Goal: Browse casually: Explore the website without a specific task or goal

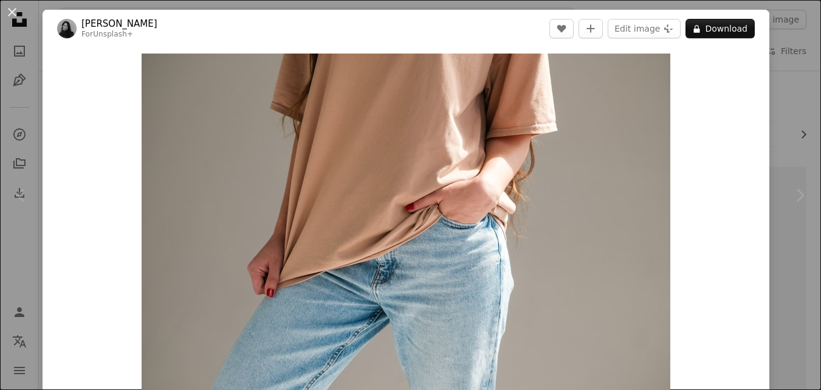
scroll to position [225, 0]
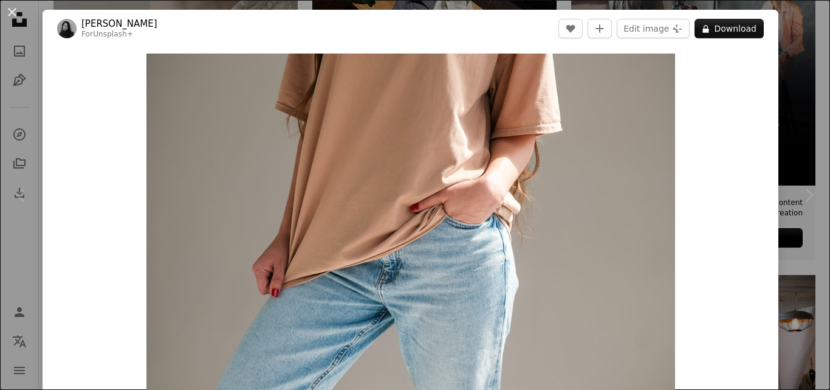
click at [814, 27] on div "An X shape Chevron left Chevron right [PERSON_NAME] For Unsplash+ A heart A plu…" at bounding box center [415, 195] width 830 height 390
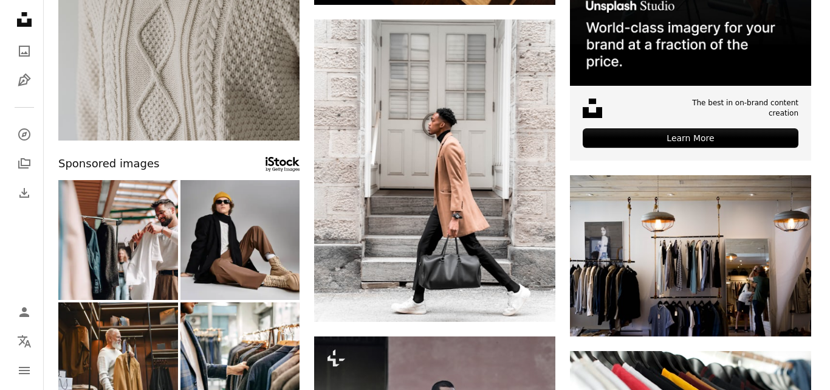
scroll to position [317, 0]
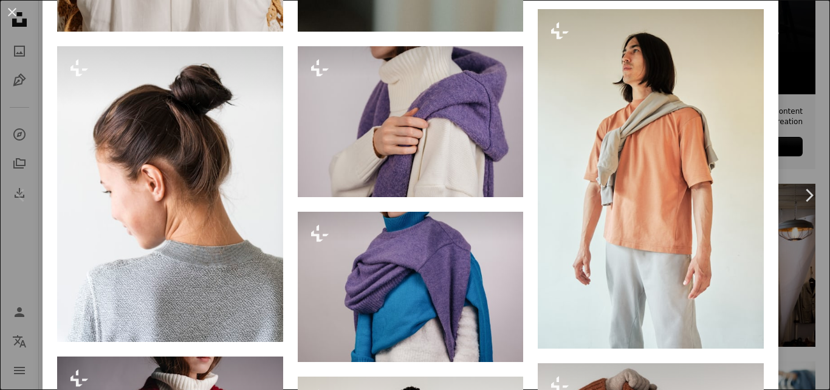
scroll to position [1724, 0]
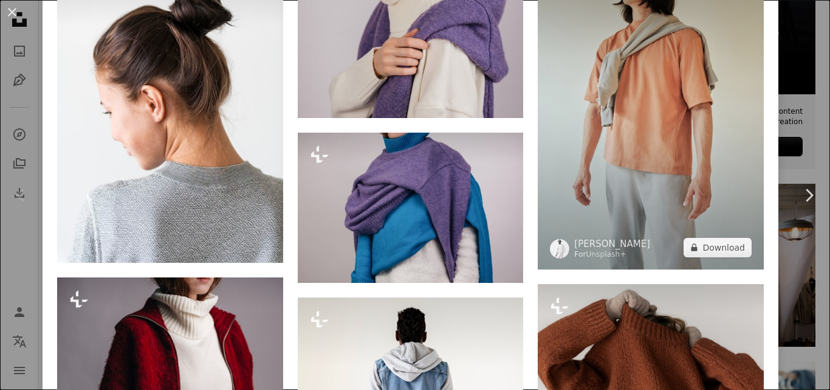
click at [707, 89] on img at bounding box center [651, 99] width 226 height 338
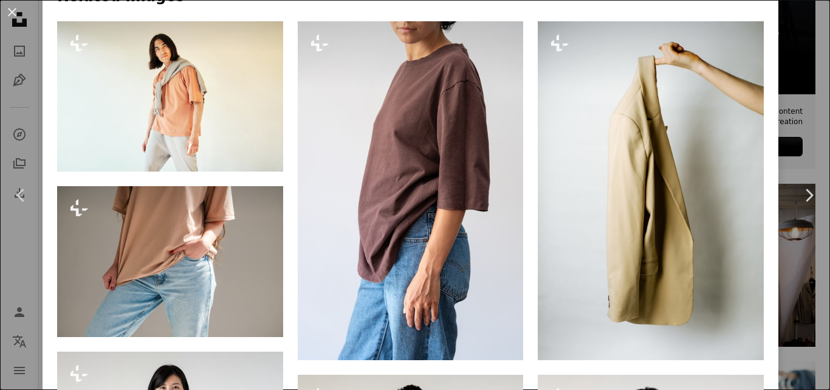
scroll to position [839, 0]
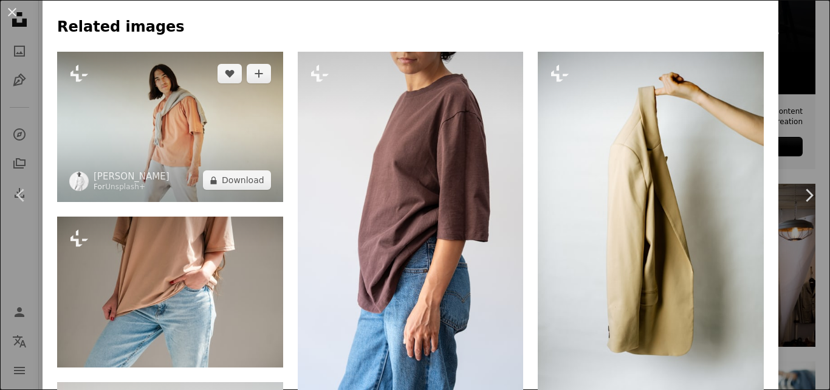
click at [173, 125] on img at bounding box center [170, 127] width 226 height 151
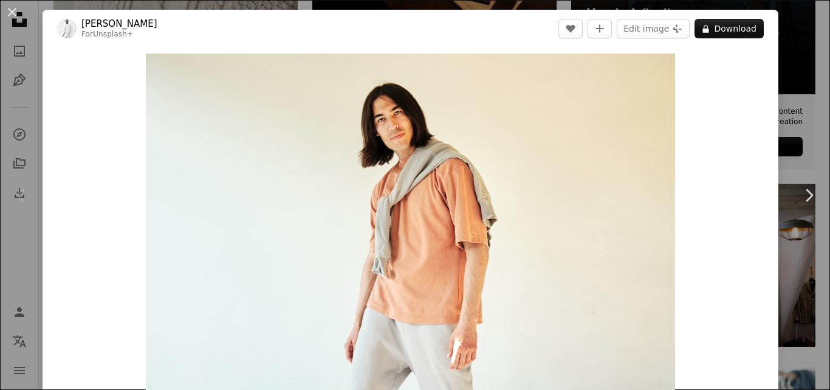
drag, startPoint x: 821, startPoint y: 42, endPoint x: 820, endPoint y: 55, distance: 12.8
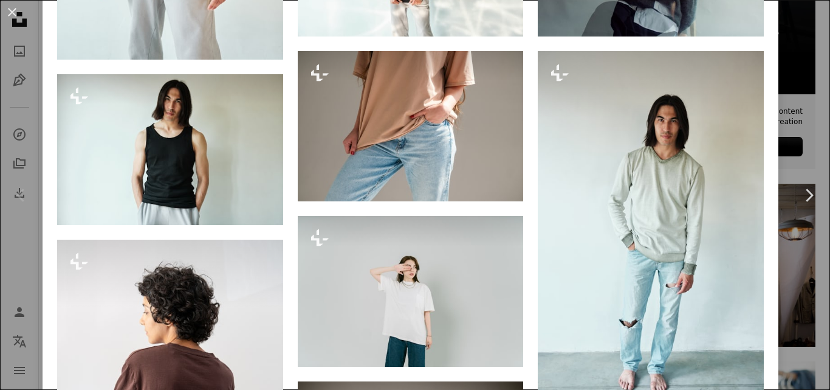
scroll to position [1199, 0]
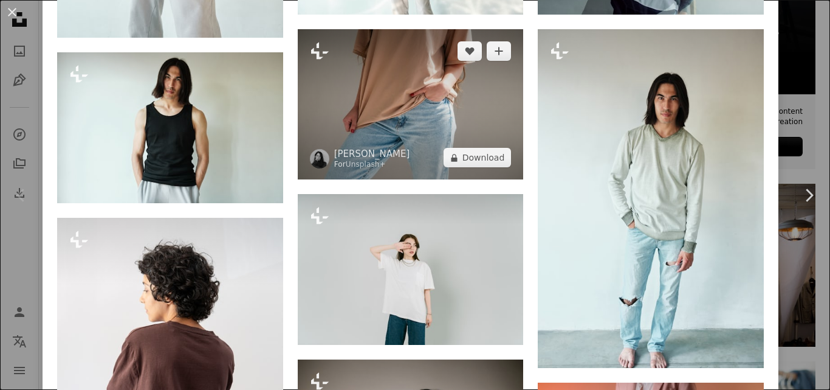
click at [445, 95] on img at bounding box center [411, 104] width 226 height 151
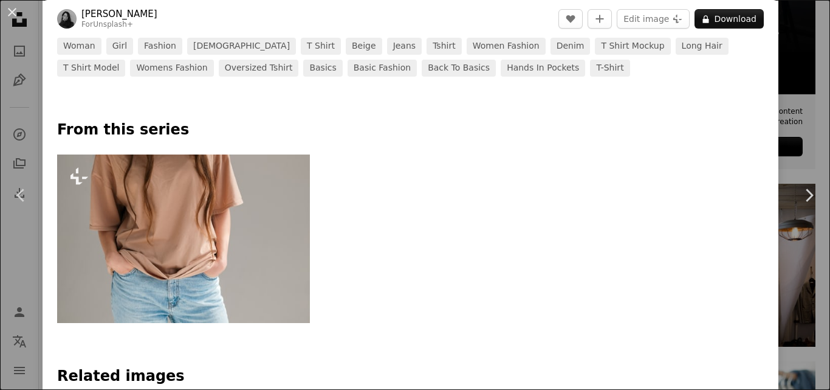
scroll to position [508, 0]
